Goal: Transaction & Acquisition: Purchase product/service

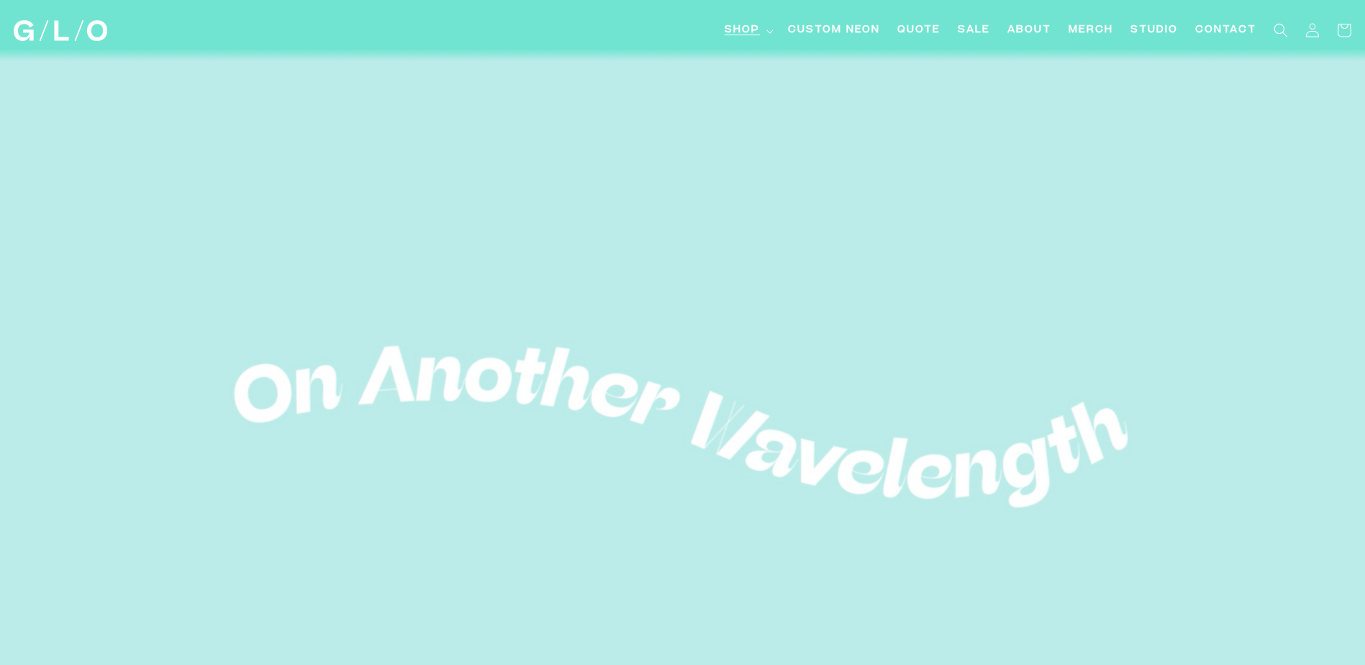
click at [745, 29] on span "Shop" at bounding box center [742, 30] width 35 height 15
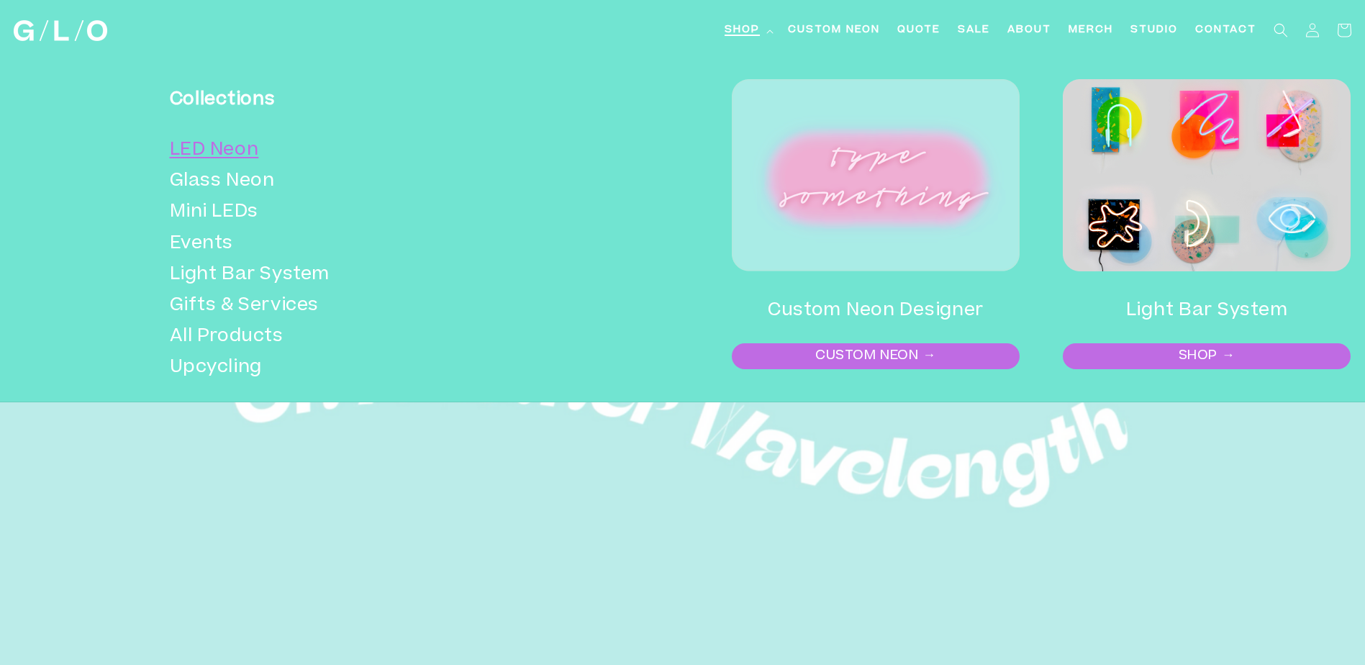
click at [191, 146] on link "LED Neon" at bounding box center [359, 150] width 379 height 31
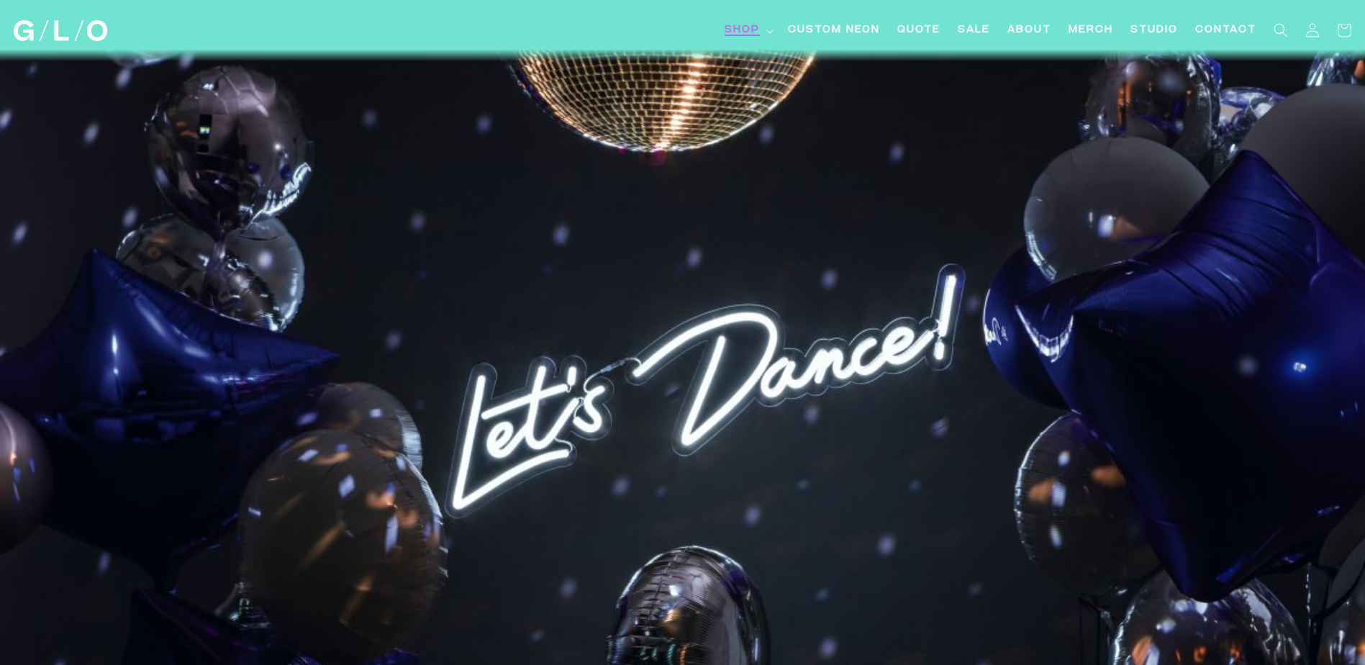
click at [765, 30] on summary "Shop" at bounding box center [747, 30] width 63 height 32
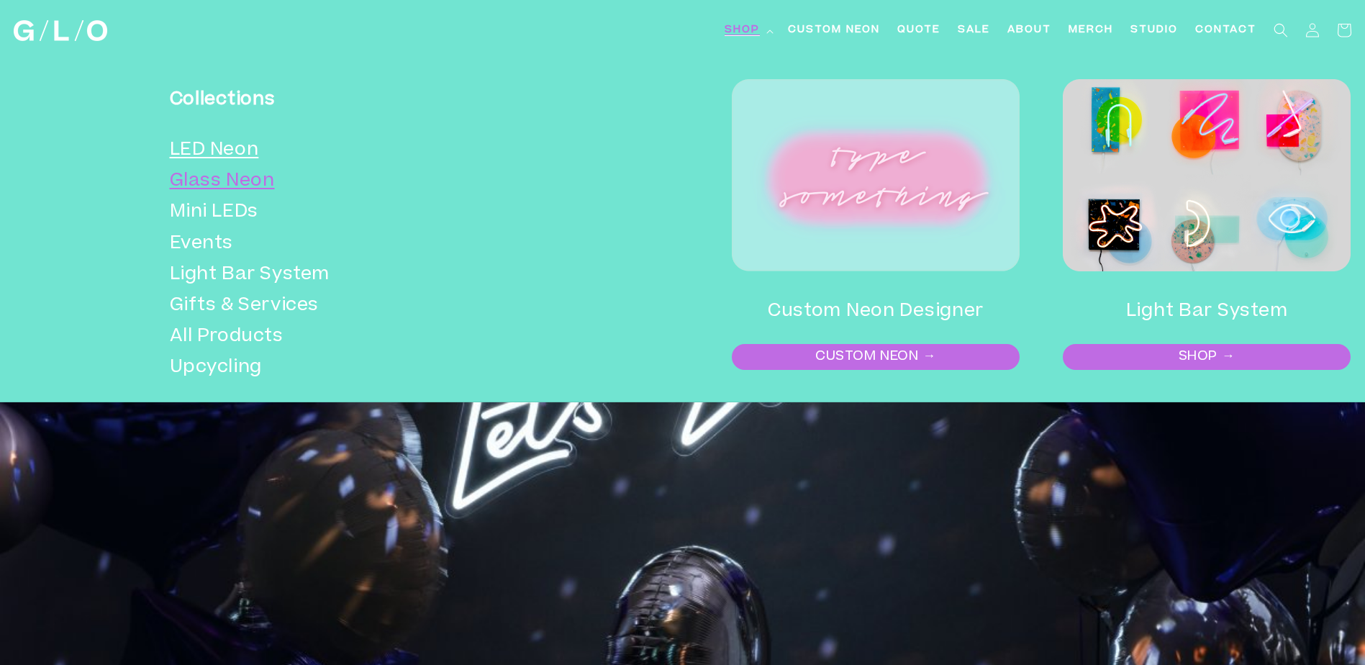
click at [194, 181] on link "Glass Neon" at bounding box center [359, 181] width 379 height 31
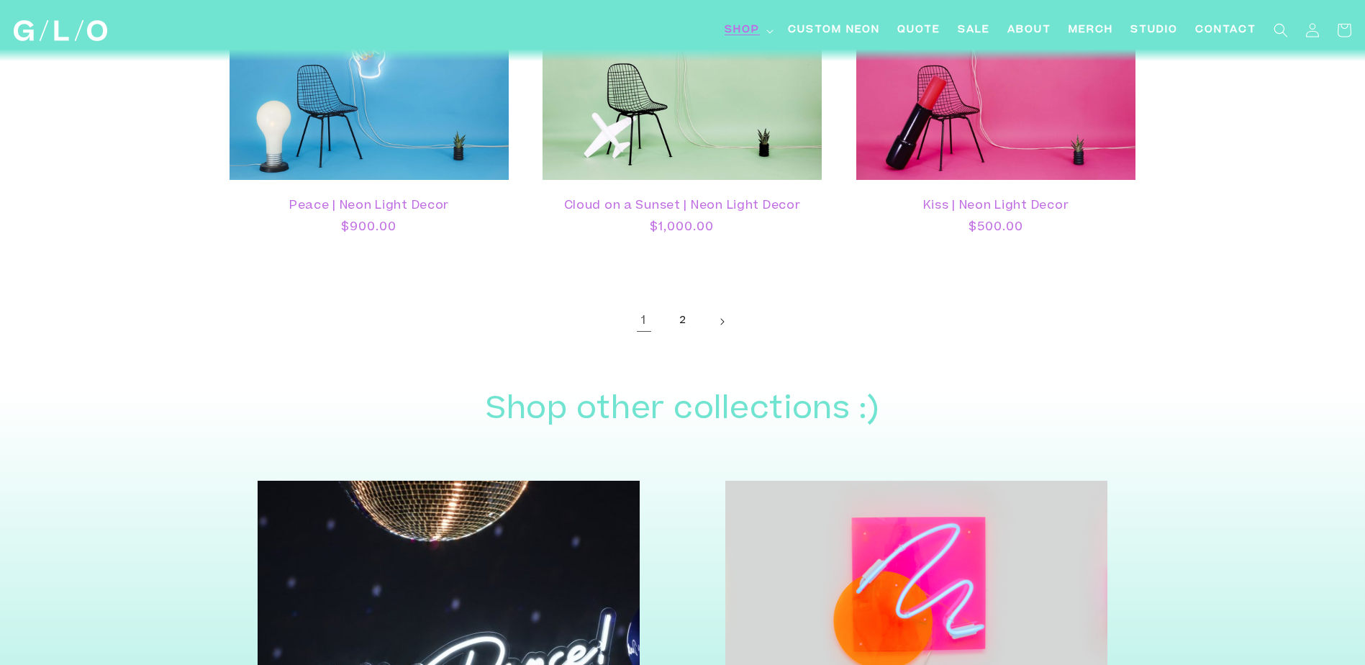
scroll to position [3599, 0]
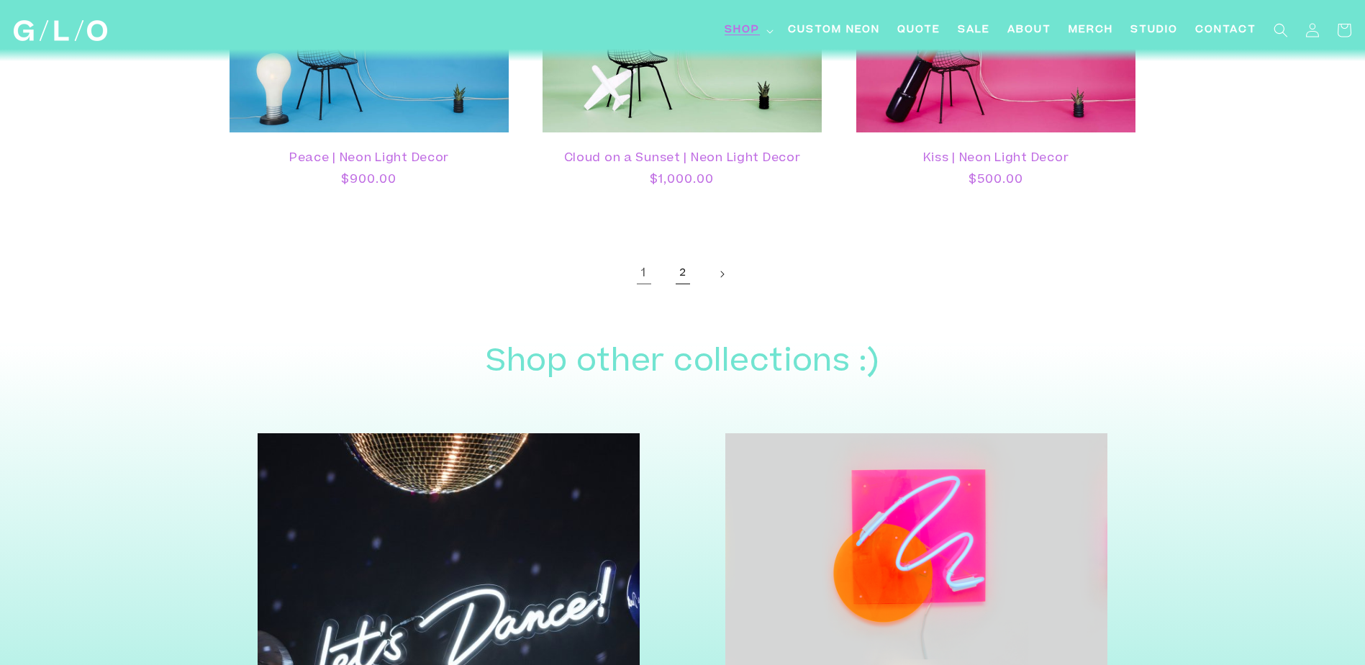
click at [677, 274] on link "2" at bounding box center [683, 274] width 32 height 32
